Goal: Task Accomplishment & Management: Manage account settings

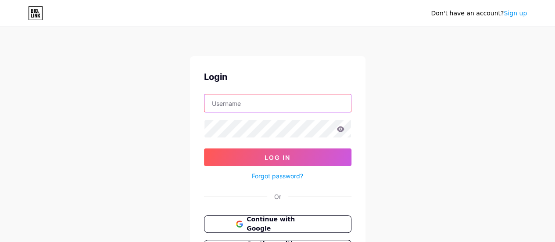
type input "soundbyalizz"
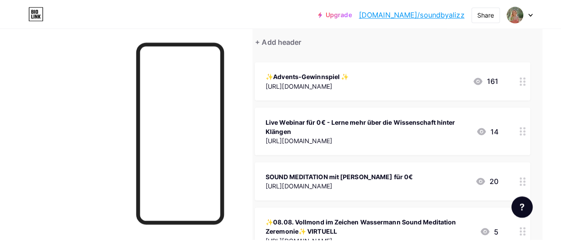
scroll to position [147, 18]
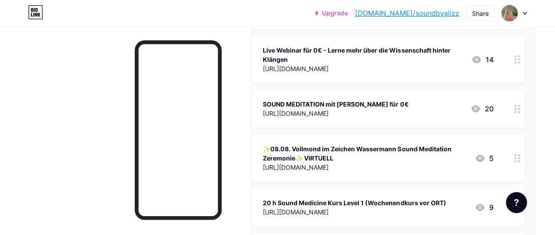
click at [521, 162] on div at bounding box center [517, 158] width 15 height 47
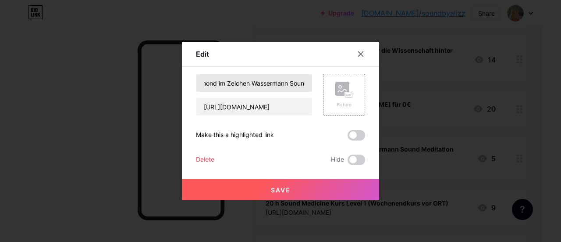
scroll to position [0, 0]
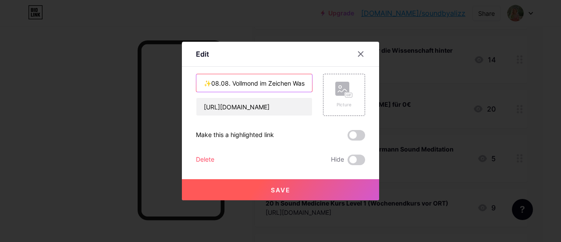
click at [215, 84] on input "✨08.08. Vollmond im Zeichen Wassermann Sound Meditation Zeremonie✨ VIRTUELL" at bounding box center [254, 83] width 116 height 18
click at [265, 84] on input "✨07.09. Vollmond im Zeichen Wassermann Sound Meditation Zeremonie✨ VIRTUELL" at bounding box center [254, 83] width 116 height 18
type input "✨07.09. Vollmond im Zeichen Fische Sound Meditation Zeremonie✨ VIRTUELL"
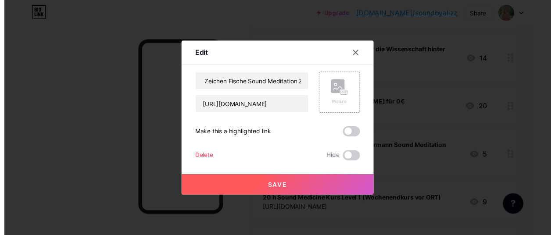
scroll to position [0, 0]
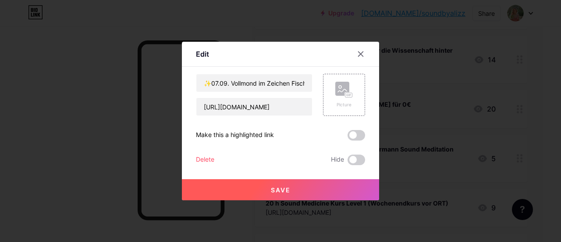
click at [265, 187] on button "Save" at bounding box center [280, 189] width 197 height 21
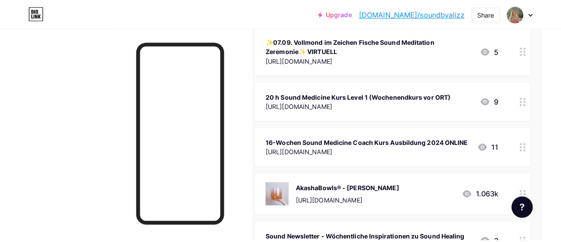
scroll to position [260, 18]
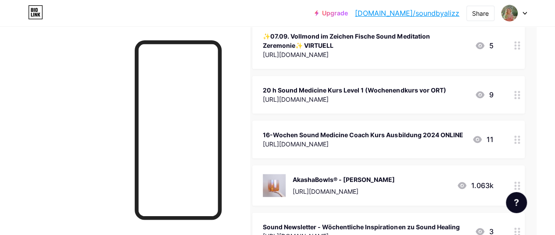
click at [403, 140] on div "[URL][DOMAIN_NAME]" at bounding box center [363, 143] width 200 height 9
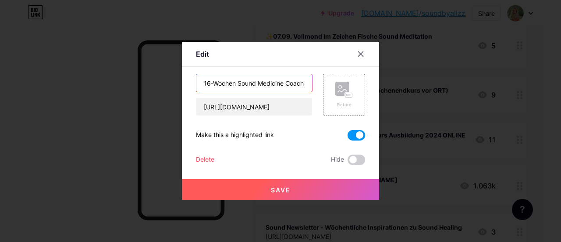
click at [270, 80] on input "16-Wochen Sound Medicine Coach Kurs Ausbildung 2024 ONLINE" at bounding box center [254, 83] width 116 height 18
type input "16-Wochen Sound Medicine Coach Kurs Ausbildung 2026 ONLINE"
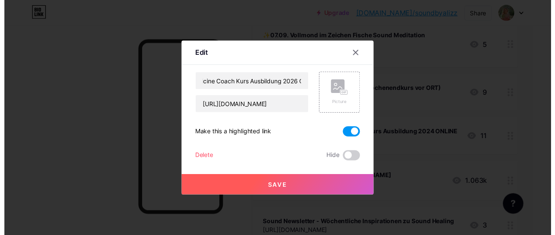
scroll to position [0, 0]
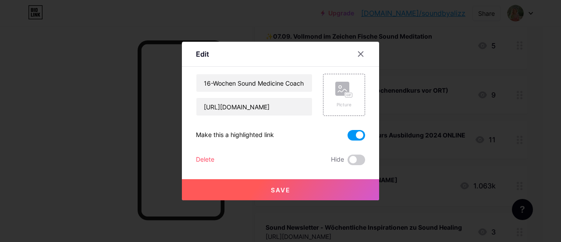
click at [248, 191] on button "Save" at bounding box center [280, 189] width 197 height 21
